Goal: Information Seeking & Learning: Learn about a topic

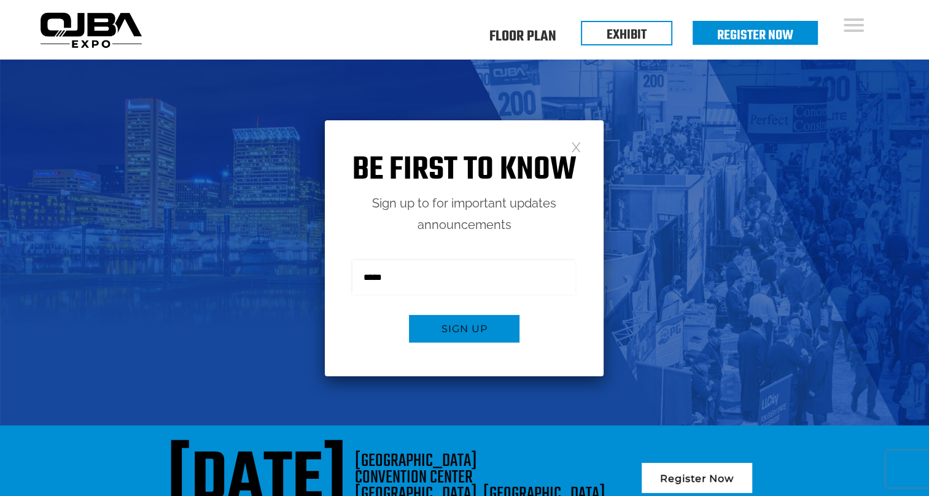
click at [574, 144] on link at bounding box center [576, 146] width 10 height 10
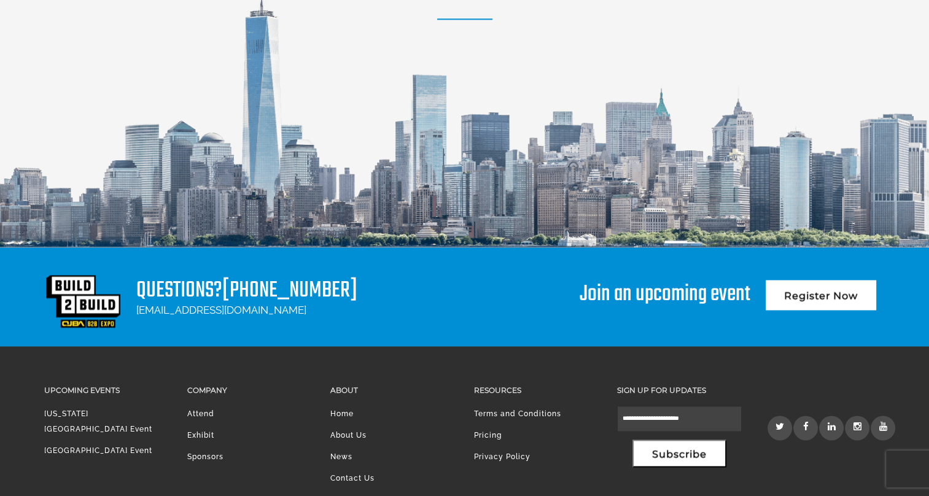
scroll to position [1662, 0]
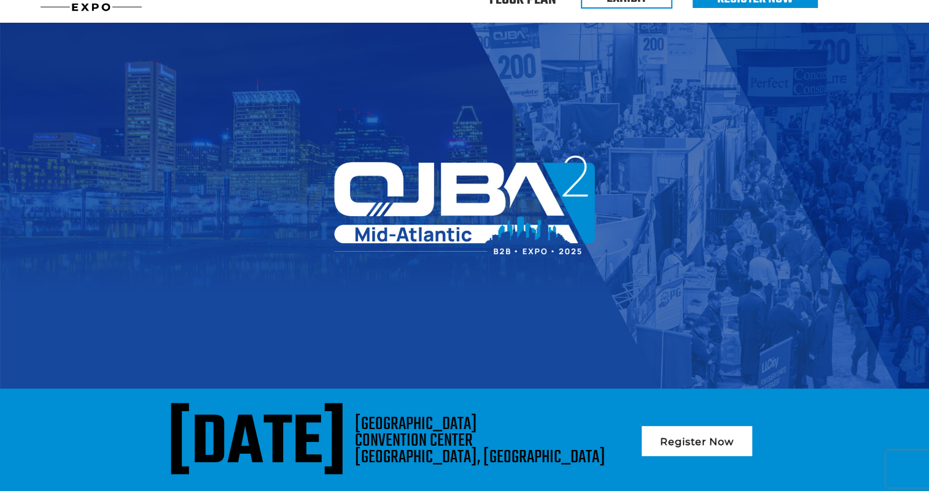
scroll to position [0, 0]
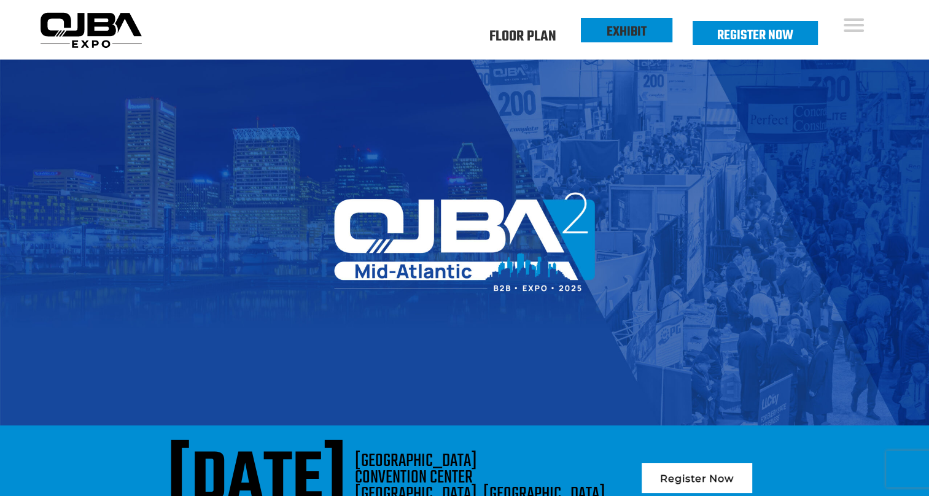
click at [629, 30] on link "EXHIBIT" at bounding box center [626, 31] width 40 height 21
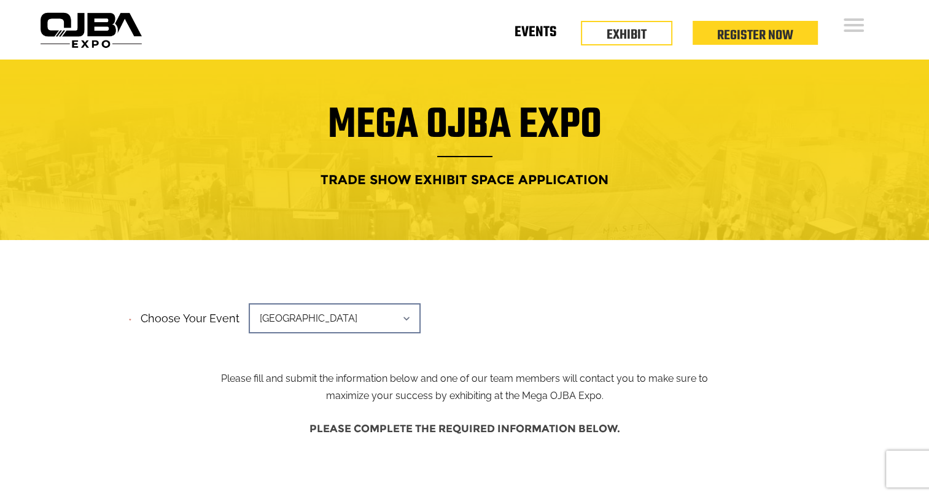
click at [538, 33] on link "Events" at bounding box center [535, 35] width 42 height 4
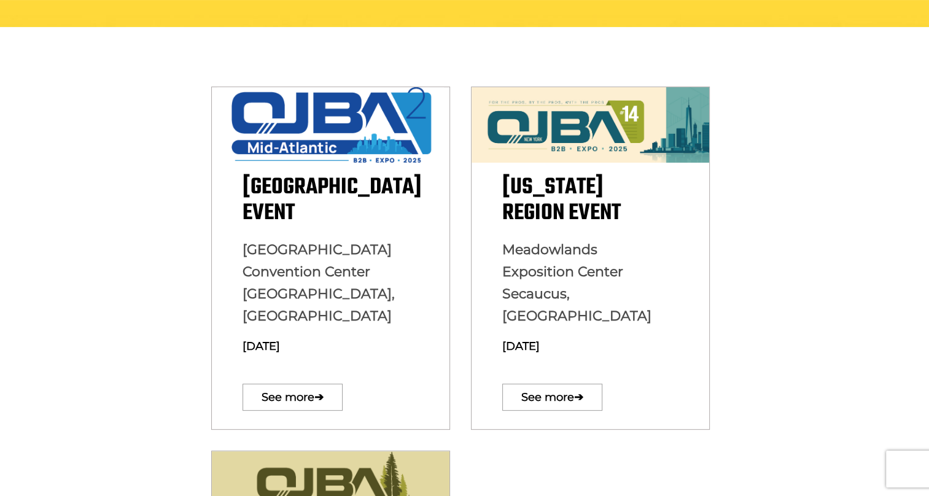
scroll to position [313, 0]
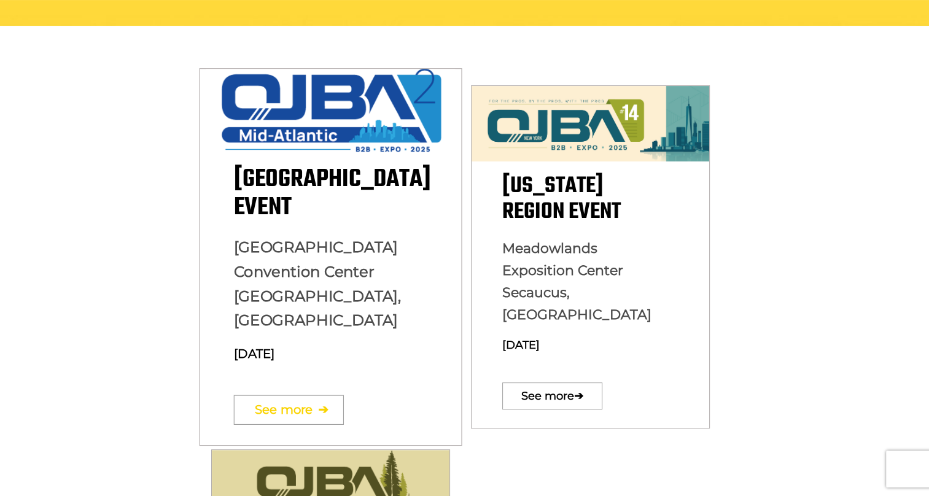
click at [291, 395] on link "See more ➔" at bounding box center [288, 409] width 110 height 29
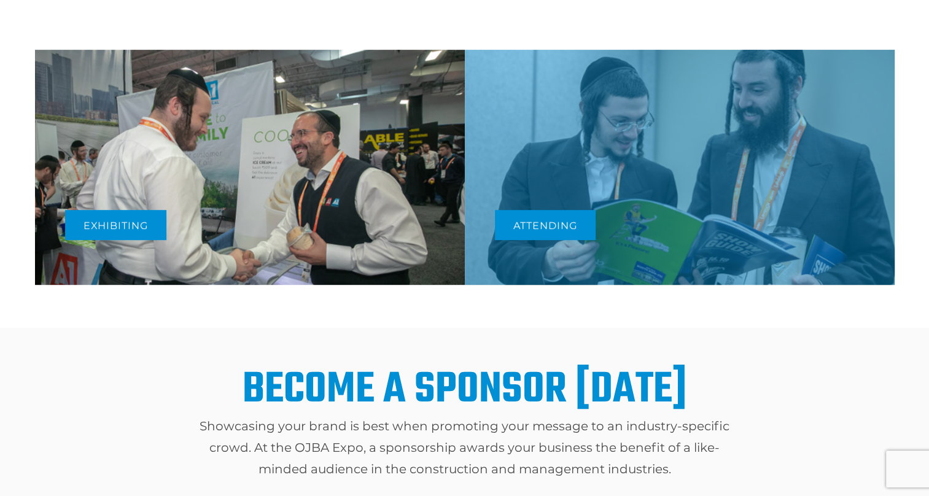
scroll to position [603, 0]
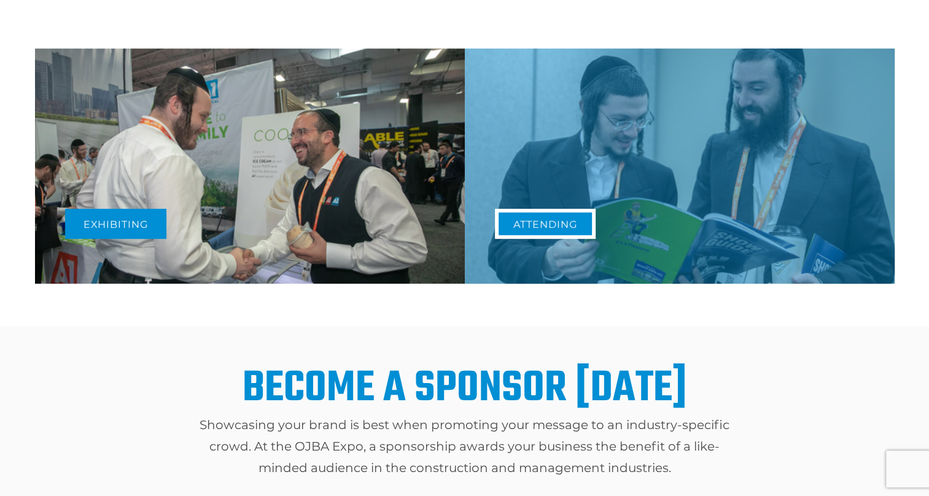
click at [524, 227] on link "Attending" at bounding box center [545, 224] width 101 height 30
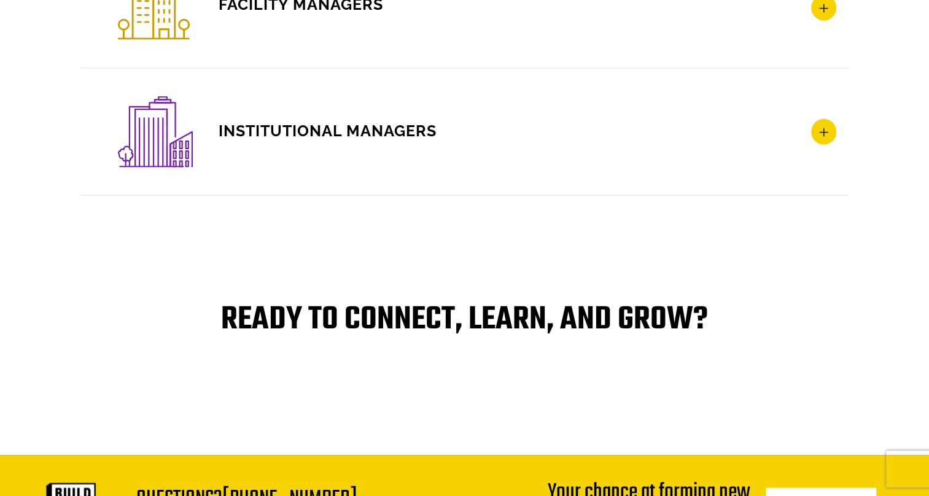
scroll to position [2352, 0]
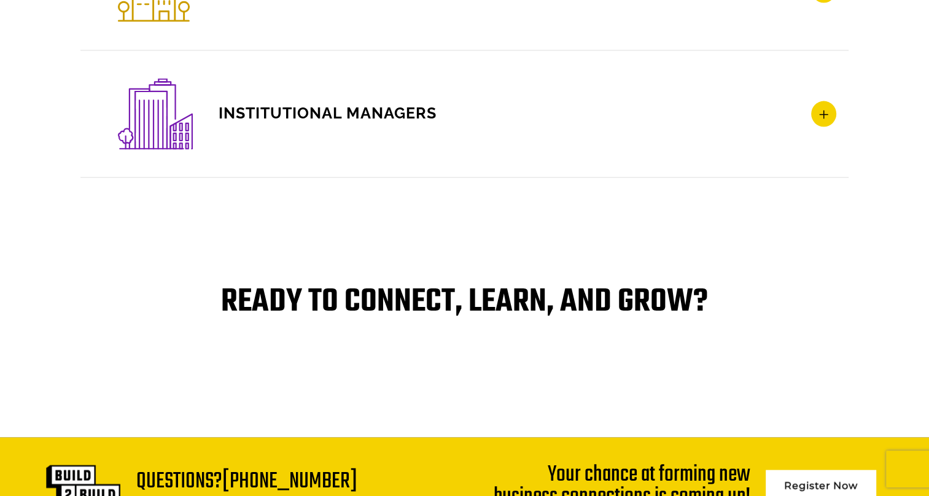
click at [822, 109] on icon at bounding box center [823, 114] width 25 height 26
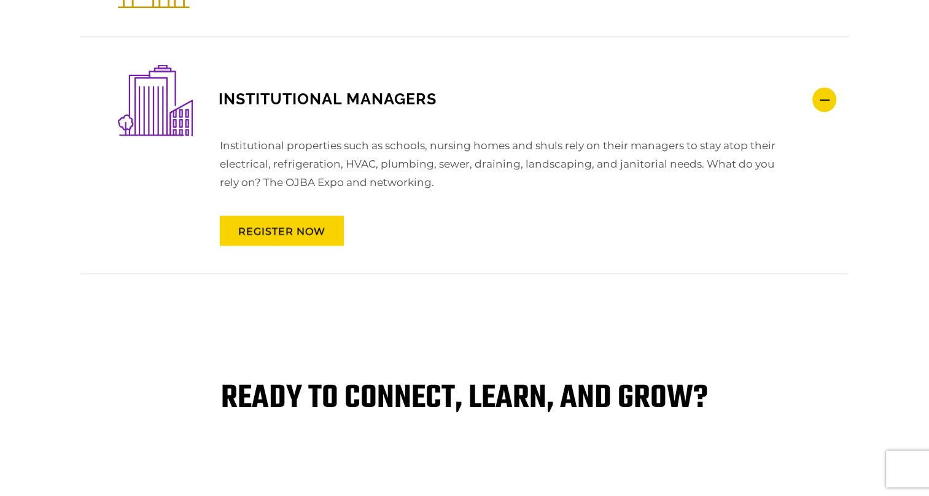
scroll to position [2254, 0]
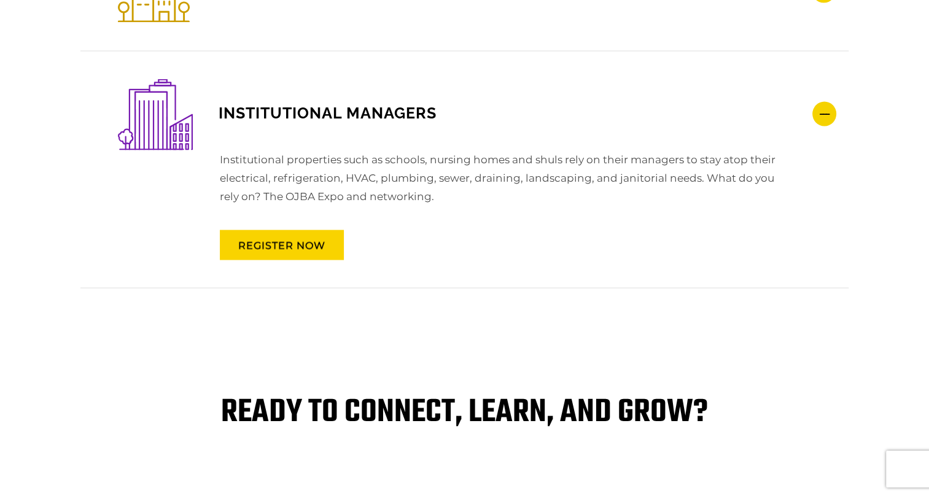
click at [822, 109] on icon at bounding box center [824, 113] width 24 height 25
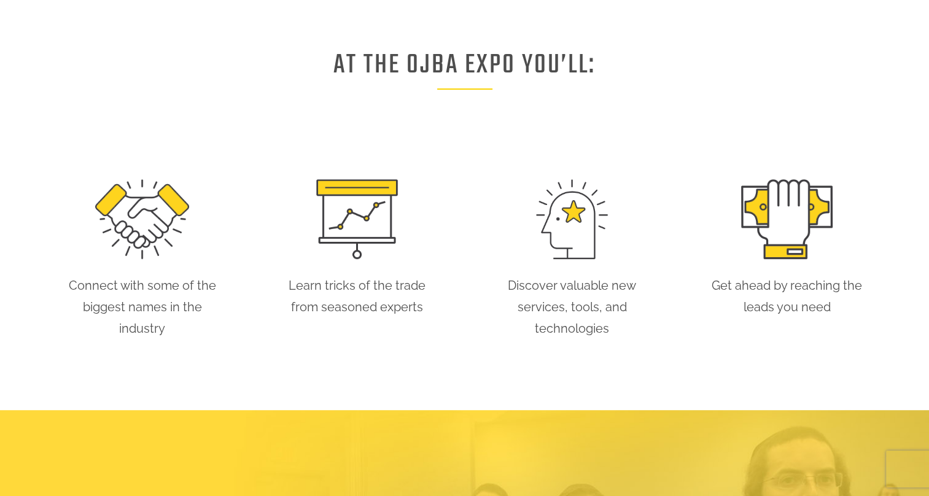
scroll to position [617, 0]
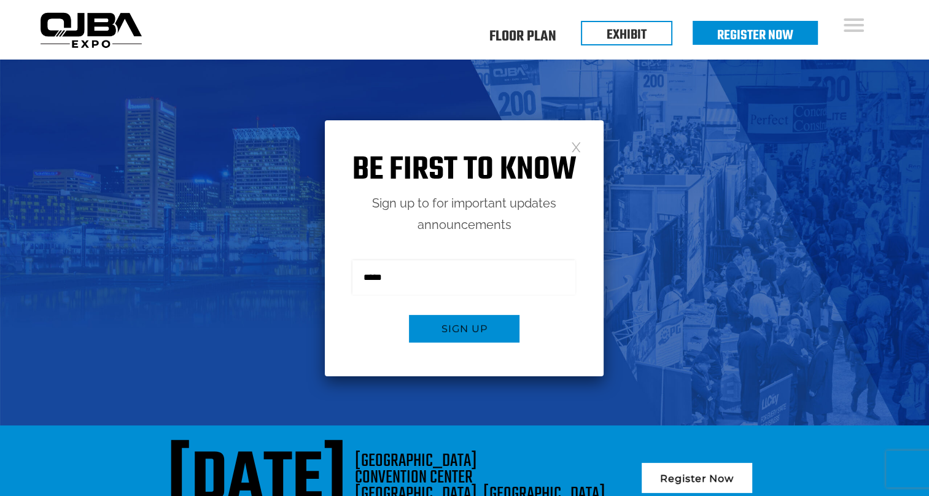
click at [579, 147] on link at bounding box center [576, 146] width 10 height 10
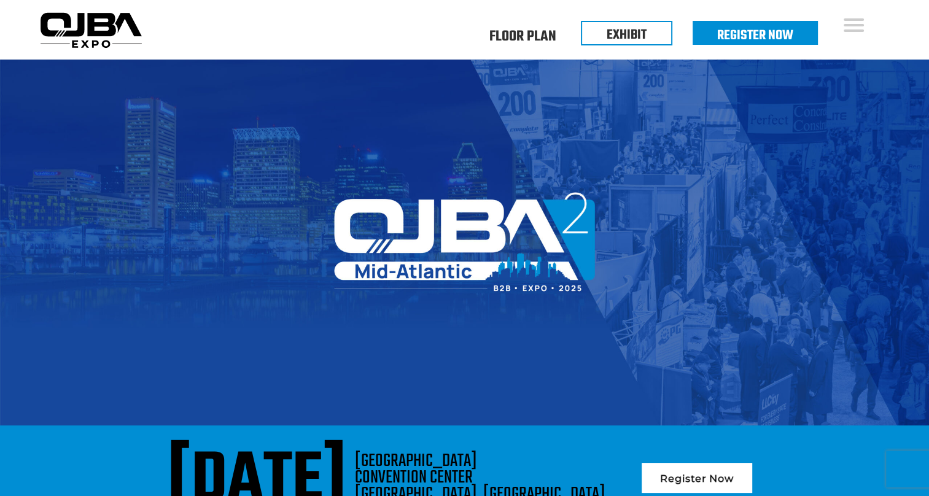
click at [630, 106] on img at bounding box center [464, 243] width 929 height 366
click at [557, 42] on li "Floor Plan" at bounding box center [523, 37] width 116 height 12
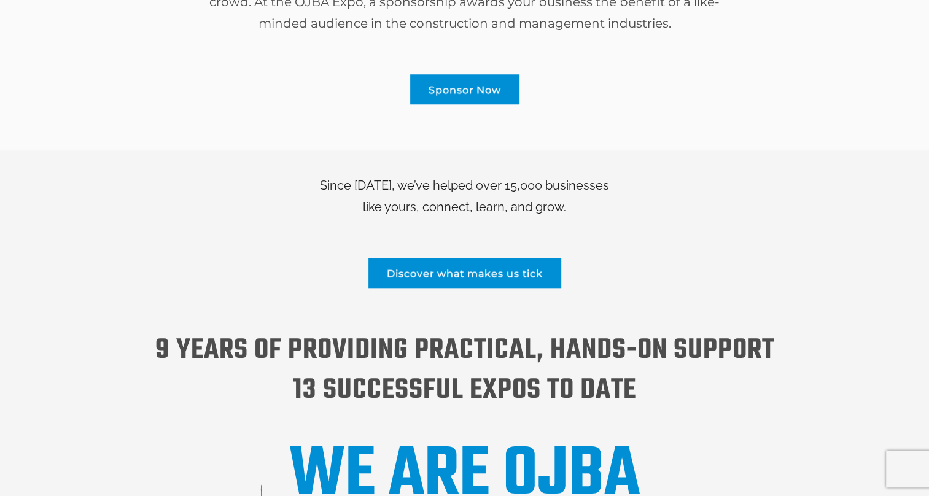
scroll to position [1004, 0]
